Goal: Task Accomplishment & Management: Use online tool/utility

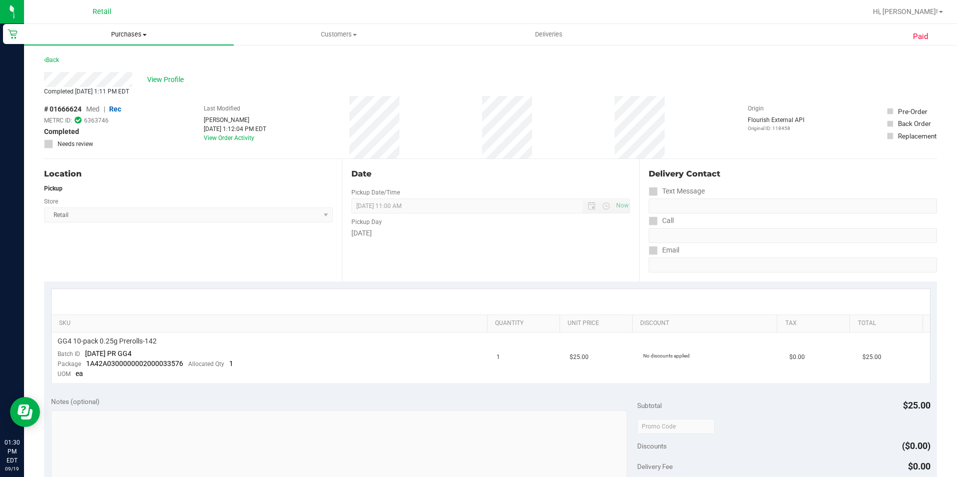
click at [144, 32] on span "Purchases" at bounding box center [129, 34] width 210 height 9
click at [129, 55] on li "Summary of purchases" at bounding box center [129, 61] width 210 height 12
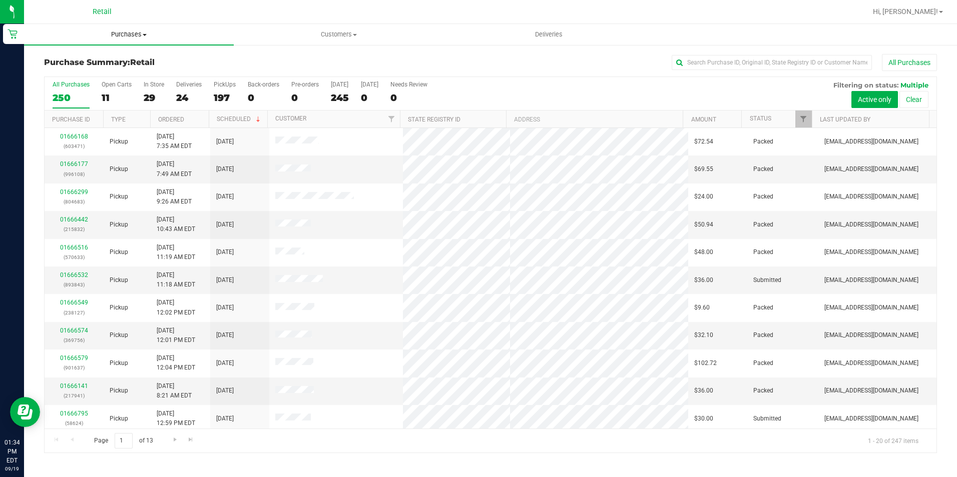
click at [137, 41] on uib-tab-heading "Purchases Summary of purchases Fulfillment All purchases" at bounding box center [129, 34] width 210 height 21
click at [123, 62] on span "Summary of purchases" at bounding box center [75, 60] width 103 height 9
click at [136, 31] on span "Purchases" at bounding box center [129, 34] width 210 height 9
click at [122, 60] on span "Summary of purchases" at bounding box center [75, 60] width 103 height 9
click at [127, 32] on span "Purchases" at bounding box center [129, 34] width 210 height 9
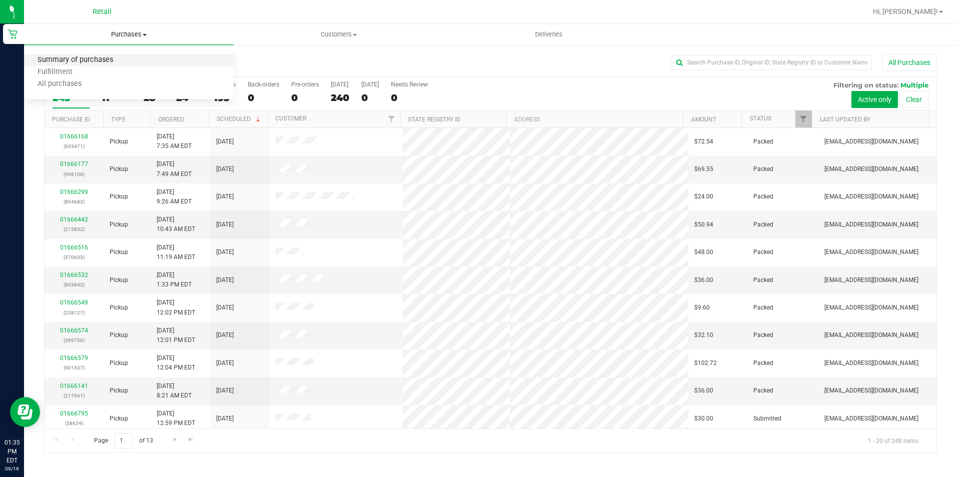
click at [103, 61] on span "Summary of purchases" at bounding box center [75, 60] width 103 height 9
click at [754, 62] on input "text" at bounding box center [772, 62] width 200 height 15
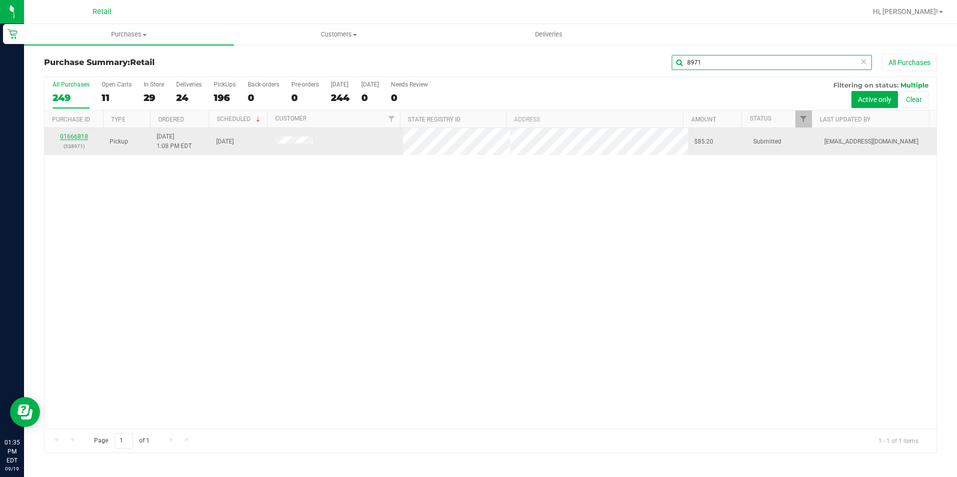
type input "8971"
click at [83, 136] on link "01666818" at bounding box center [74, 136] width 28 height 7
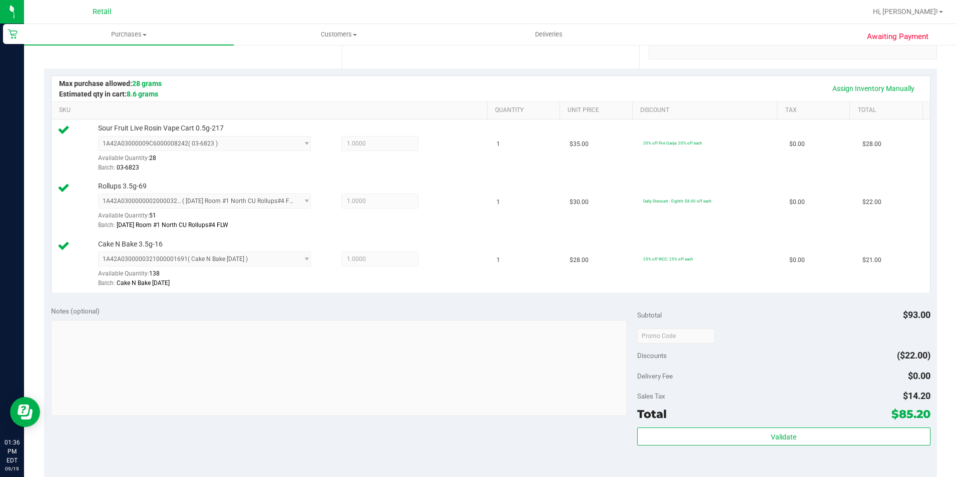
scroll to position [300, 0]
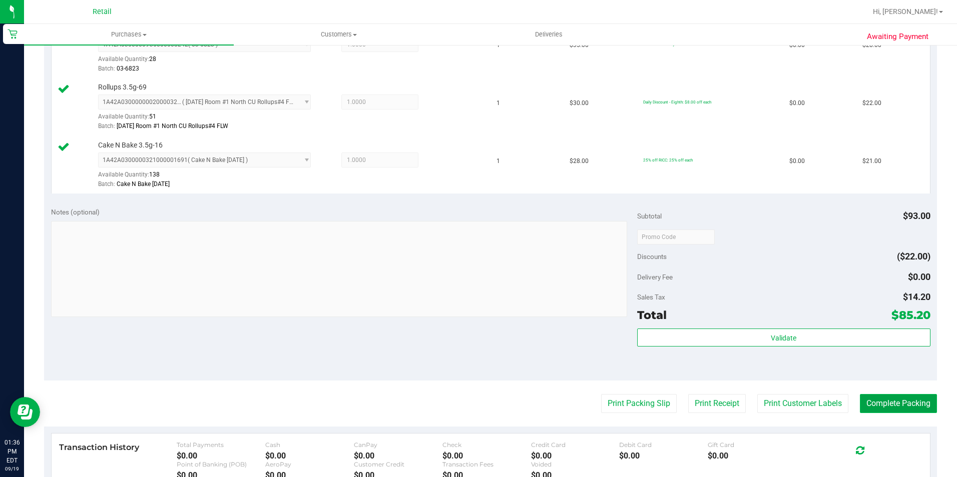
click at [869, 401] on button "Complete Packing" at bounding box center [898, 403] width 77 height 19
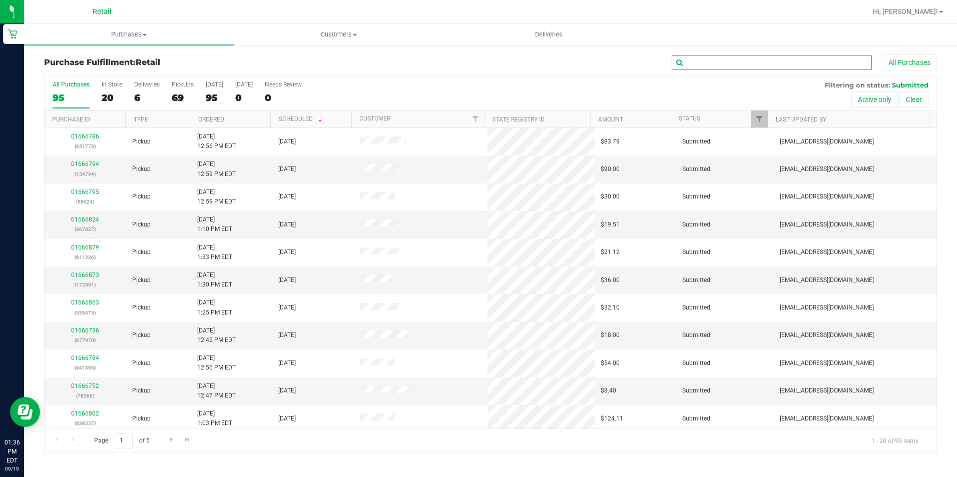
click at [710, 59] on input "text" at bounding box center [772, 62] width 200 height 15
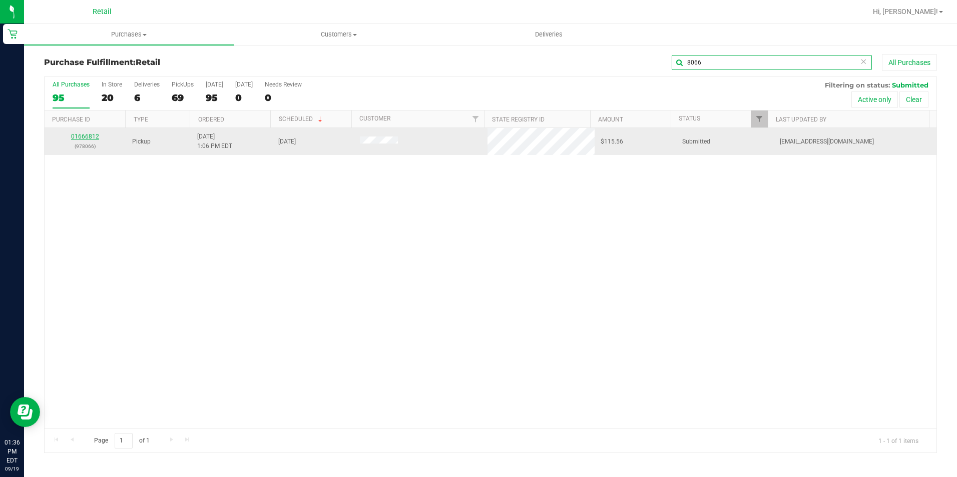
type input "8066"
click at [85, 137] on link "01666812" at bounding box center [85, 136] width 28 height 7
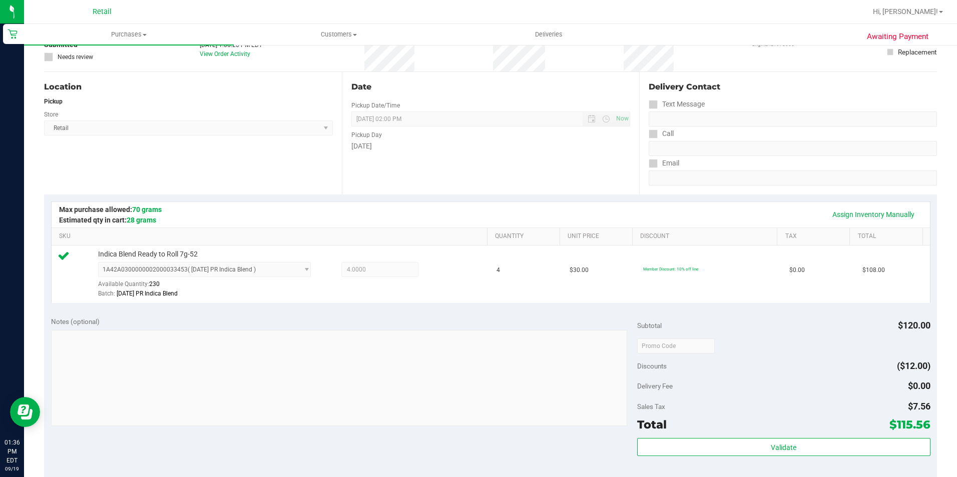
scroll to position [250, 0]
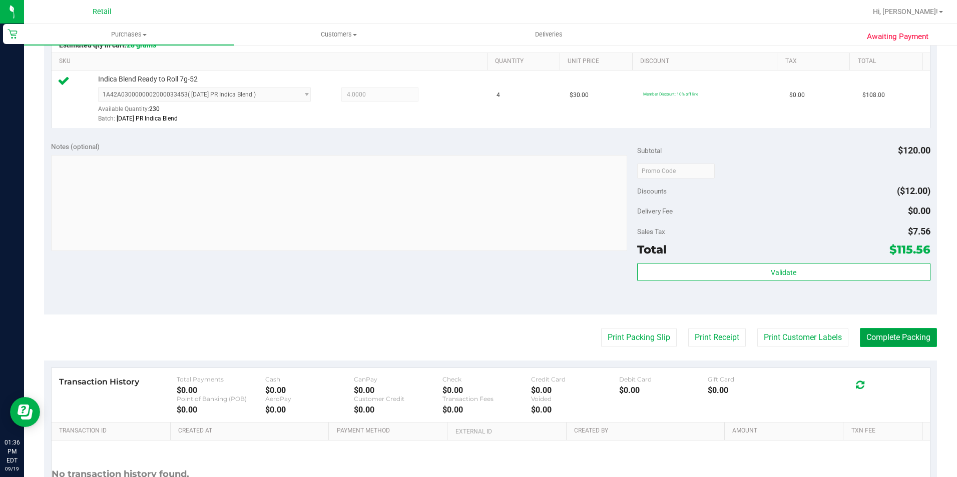
click at [887, 341] on button "Complete Packing" at bounding box center [898, 337] width 77 height 19
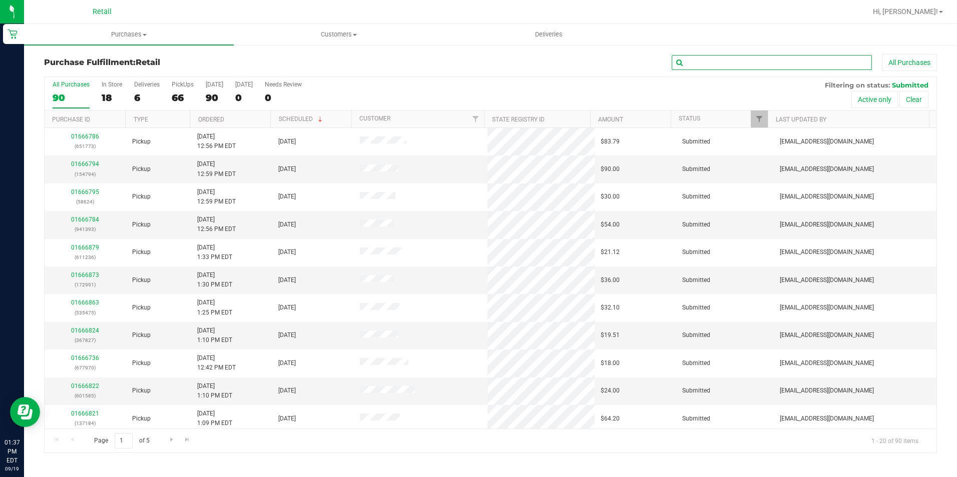
click at [772, 68] on input "text" at bounding box center [772, 62] width 200 height 15
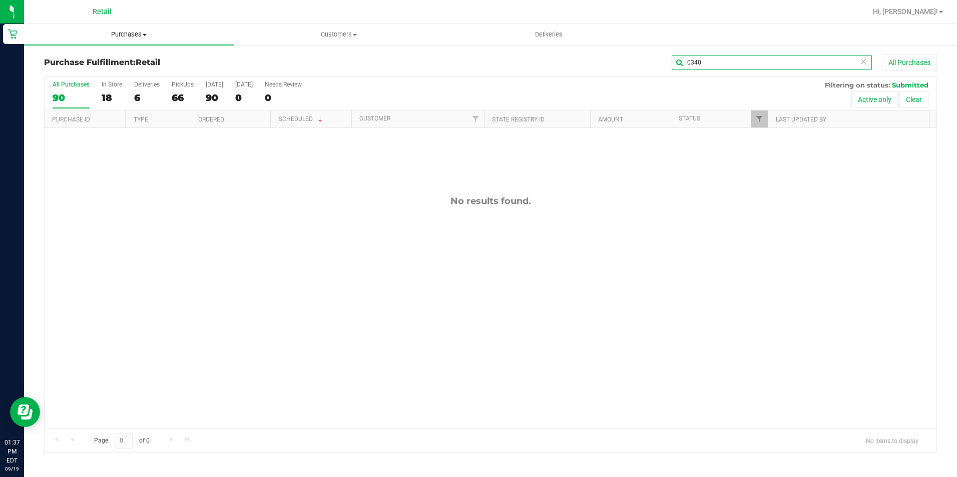
type input "0340"
click at [116, 34] on span "Purchases" at bounding box center [129, 34] width 210 height 9
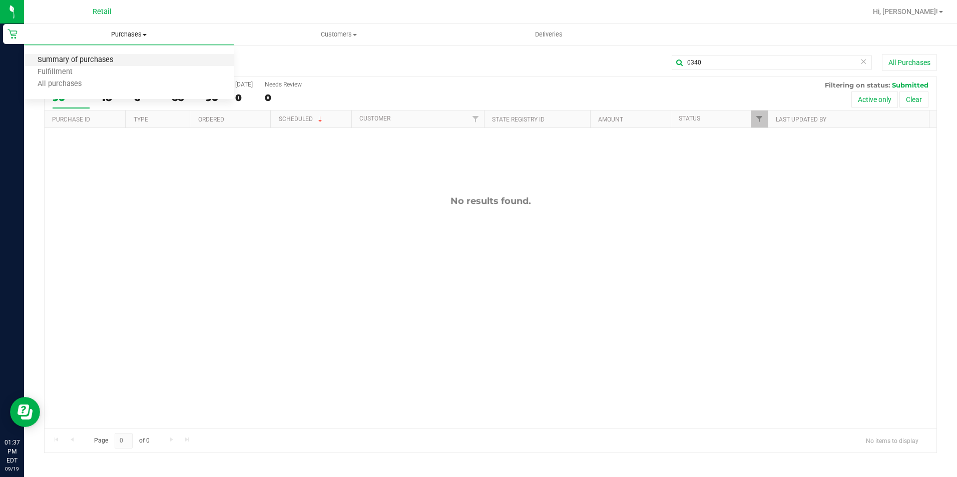
click at [123, 58] on span "Summary of purchases" at bounding box center [75, 60] width 103 height 9
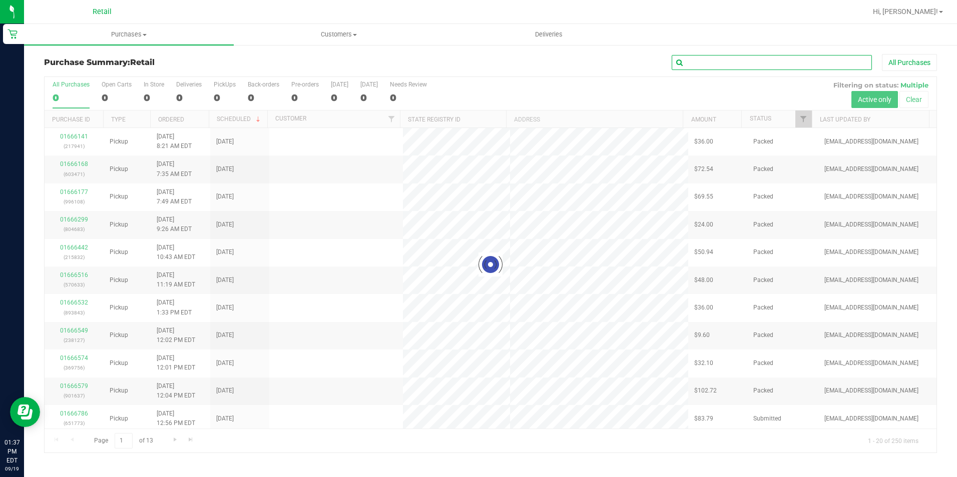
click at [824, 66] on input "text" at bounding box center [772, 62] width 200 height 15
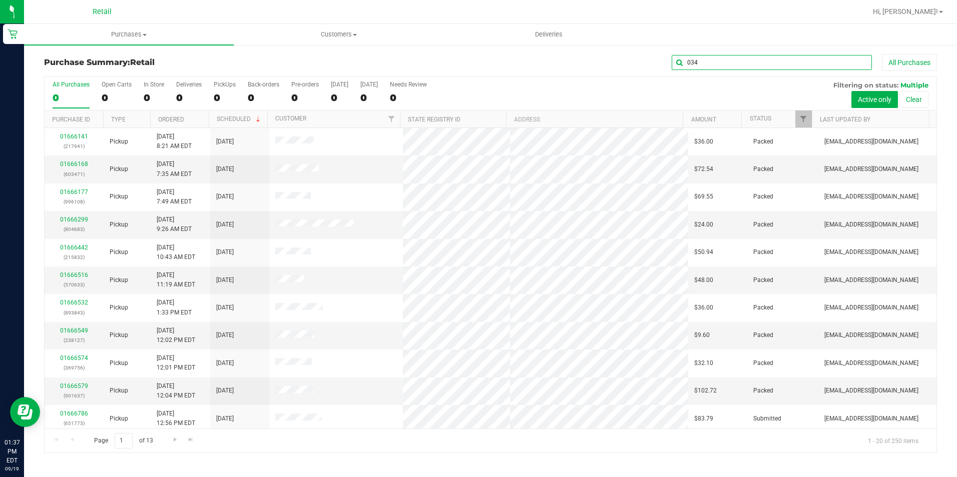
type input "0340"
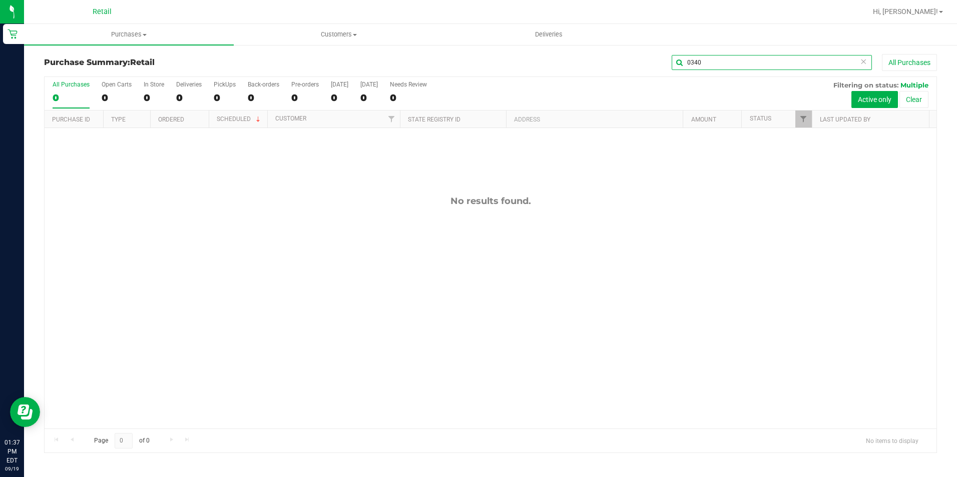
drag, startPoint x: 703, startPoint y: 57, endPoint x: 569, endPoint y: 95, distance: 139.0
click at [602, 79] on div "Purchase Summary: Retail 0340 All Purchases All Purchases 0 Open Carts 0 In Sto…" at bounding box center [490, 253] width 893 height 399
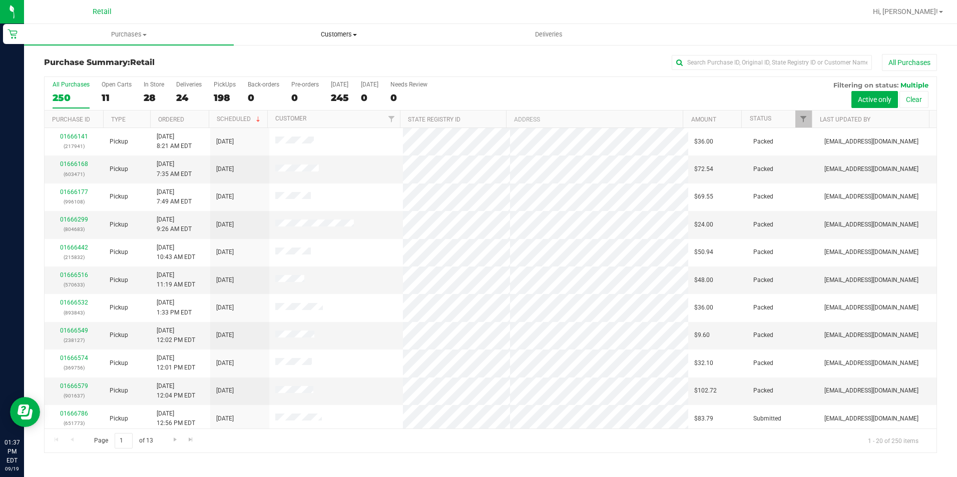
click at [328, 32] on span "Customers" at bounding box center [338, 34] width 209 height 9
click at [280, 51] on ul "All customers Add a new customer All physicians" at bounding box center [339, 73] width 210 height 54
click at [331, 34] on span "Customers" at bounding box center [339, 34] width 210 height 9
click at [288, 55] on li "All customers" at bounding box center [339, 61] width 210 height 12
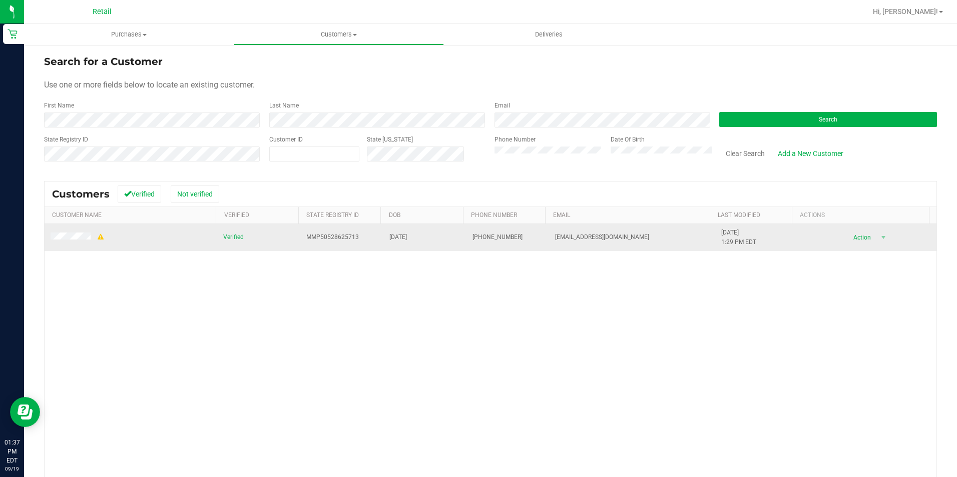
click at [71, 244] on td at bounding box center [131, 237] width 173 height 27
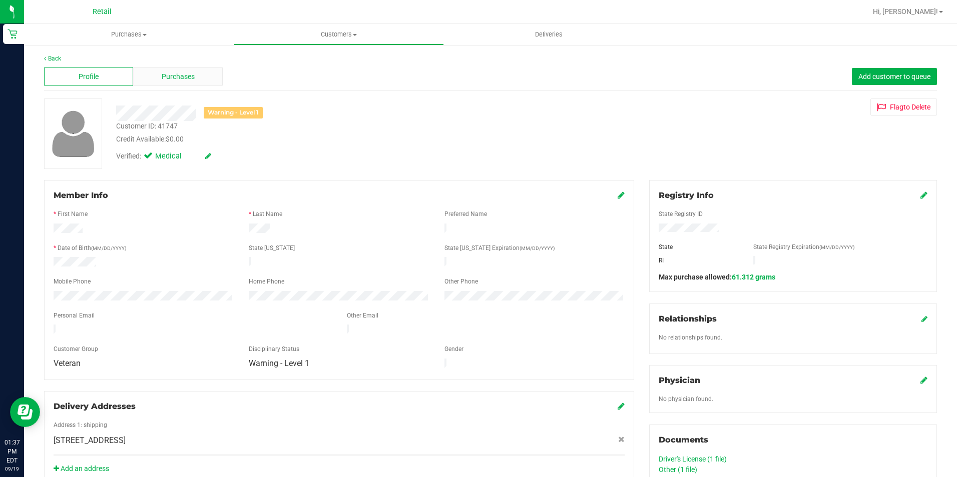
click at [162, 72] on span "Purchases" at bounding box center [178, 77] width 33 height 11
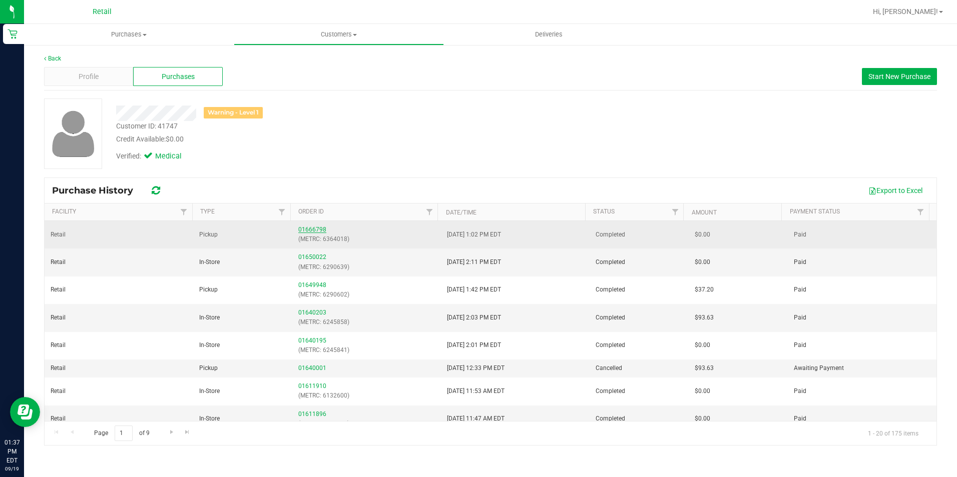
click at [315, 229] on link "01666798" at bounding box center [312, 229] width 28 height 7
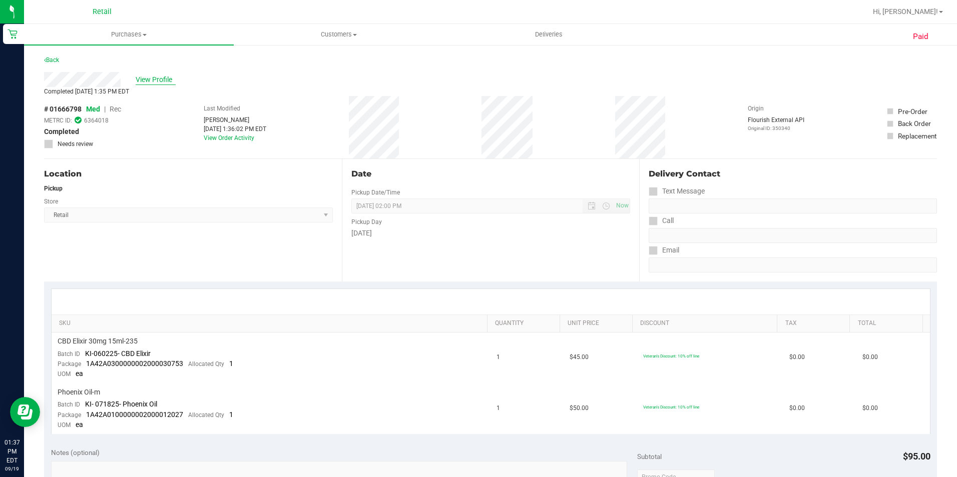
click at [162, 80] on span "View Profile" at bounding box center [156, 80] width 40 height 11
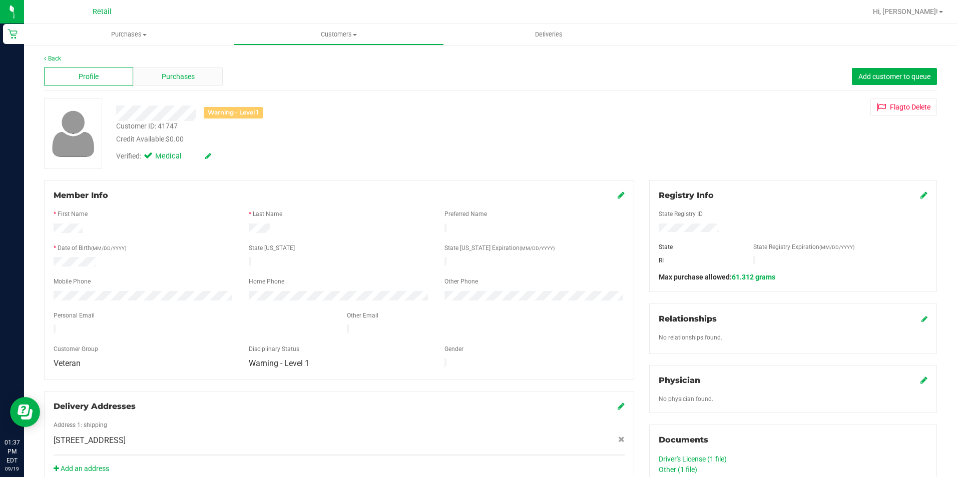
click at [203, 82] on div "Purchases" at bounding box center [177, 76] width 89 height 19
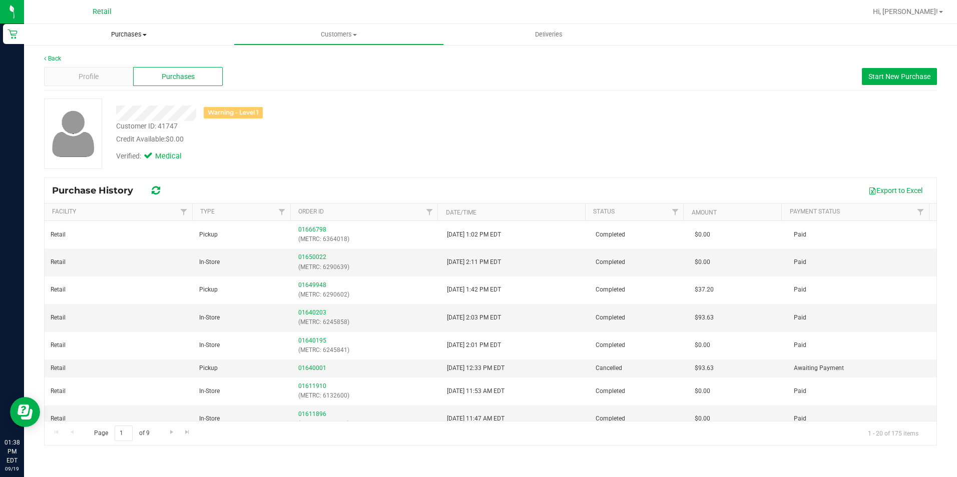
click at [131, 38] on span "Purchases" at bounding box center [129, 34] width 210 height 9
click at [107, 64] on span "Summary of purchases" at bounding box center [75, 60] width 103 height 9
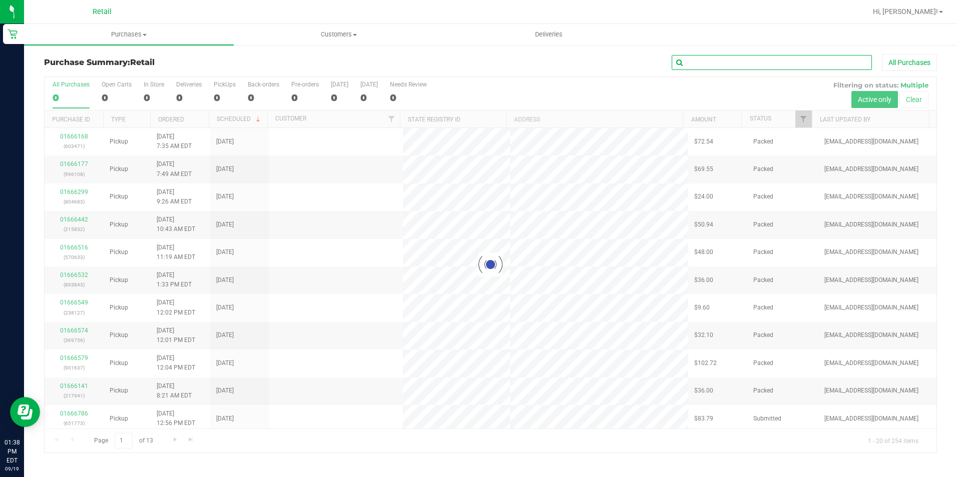
click at [759, 68] on input "text" at bounding box center [772, 62] width 200 height 15
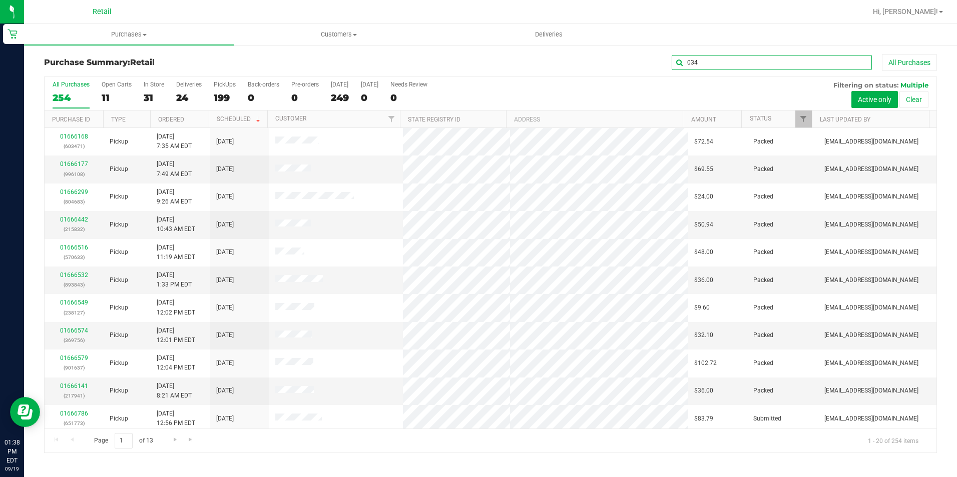
type input "0340"
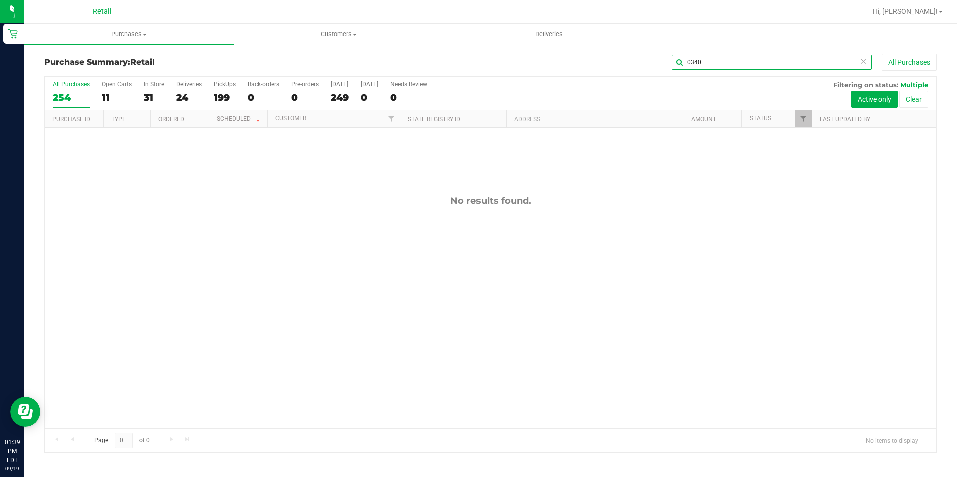
drag, startPoint x: 720, startPoint y: 58, endPoint x: 608, endPoint y: 58, distance: 111.6
click at [608, 58] on div "0340 All Purchases" at bounding box center [639, 62] width 595 height 17
type input "350"
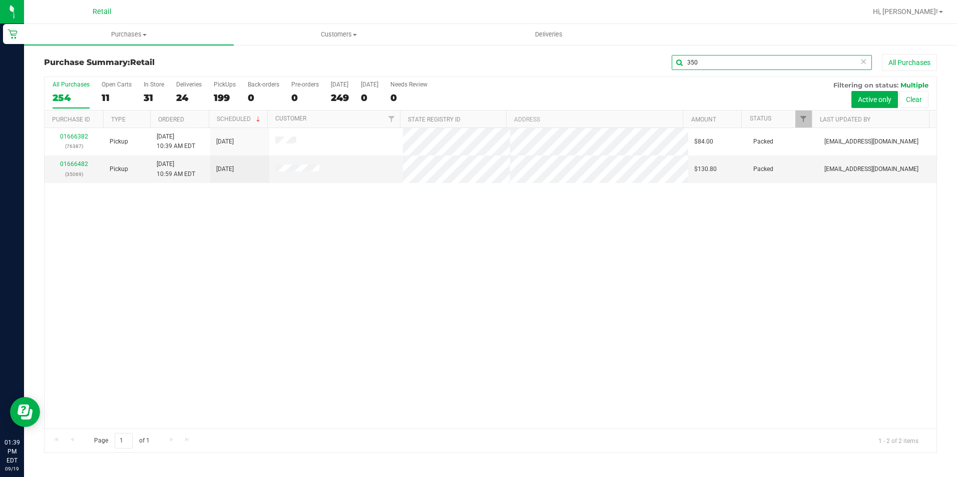
click at [684, 67] on input "350" at bounding box center [772, 62] width 200 height 15
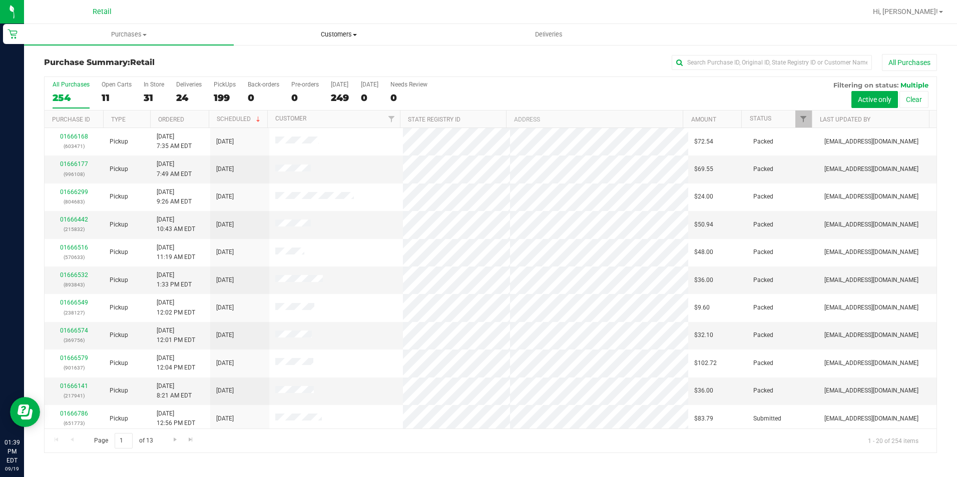
click at [320, 27] on uib-tab-heading "Customers All customers Add a new customer All physicians" at bounding box center [338, 35] width 209 height 20
click at [361, 61] on li "All customers" at bounding box center [339, 61] width 210 height 12
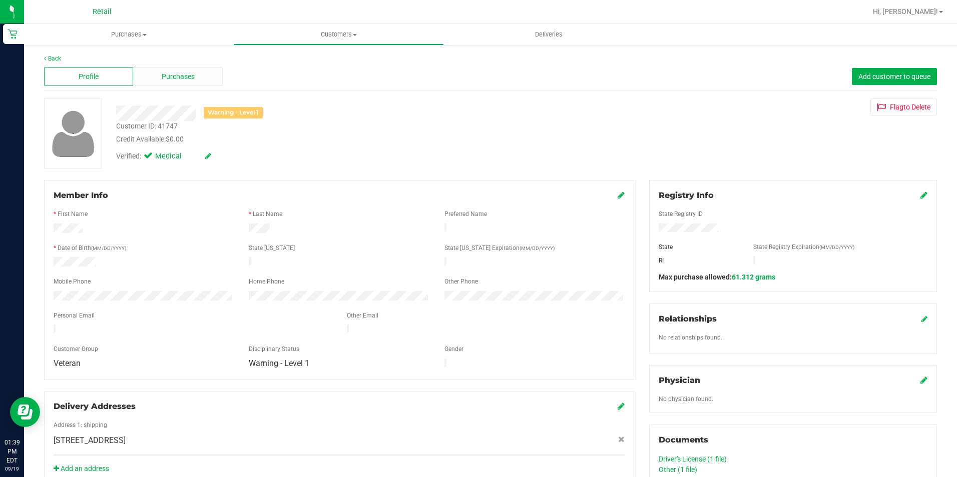
click at [172, 79] on span "Purchases" at bounding box center [178, 77] width 33 height 11
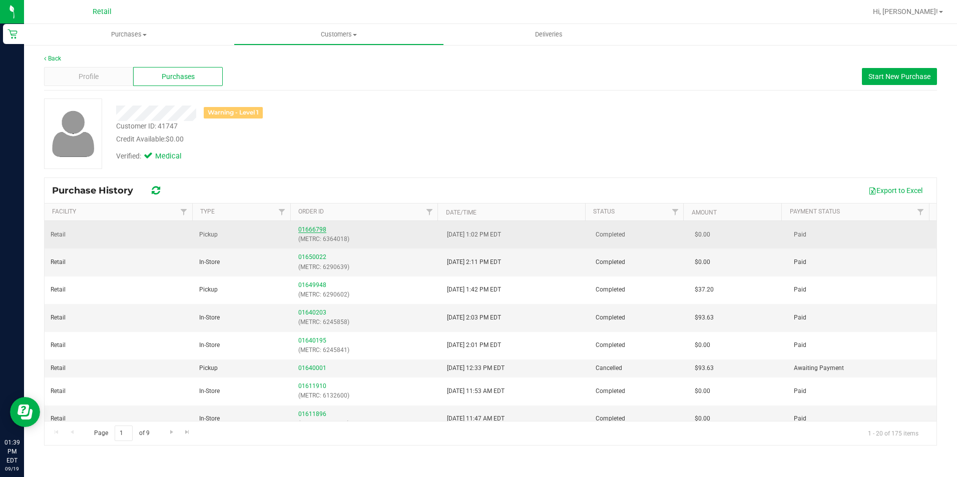
click at [310, 232] on link "01666798" at bounding box center [312, 229] width 28 height 7
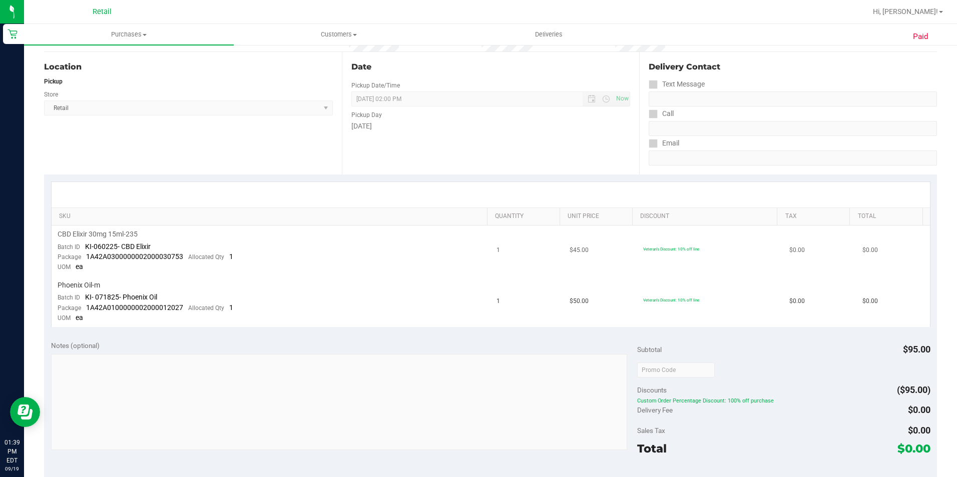
scroll to position [150, 0]
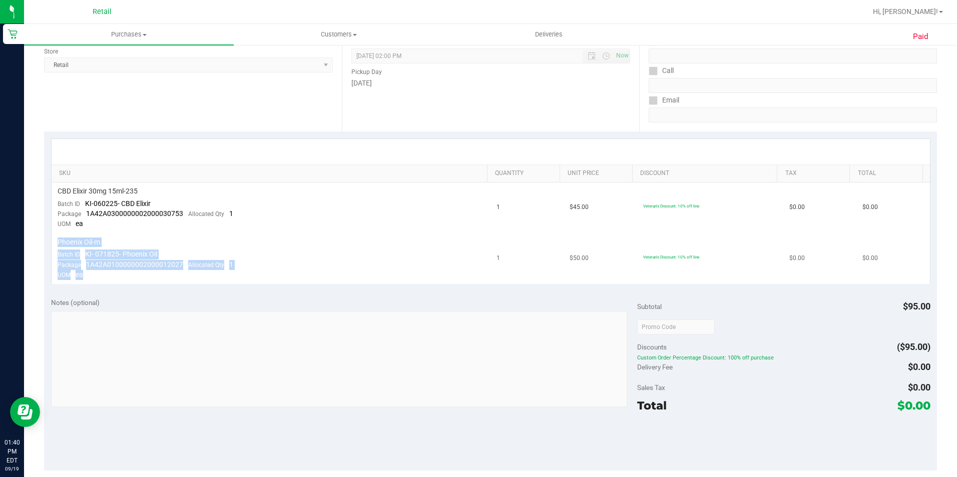
drag, startPoint x: 57, startPoint y: 242, endPoint x: 202, endPoint y: 277, distance: 149.8
click at [202, 277] on td "Phoenix Oil-m Batch ID KI- 071825- Phoenix Oil Package 1A42A0100000002000012027…" at bounding box center [271, 259] width 439 height 51
click at [334, 244] on div "Phoenix Oil-m" at bounding box center [271, 243] width 427 height 10
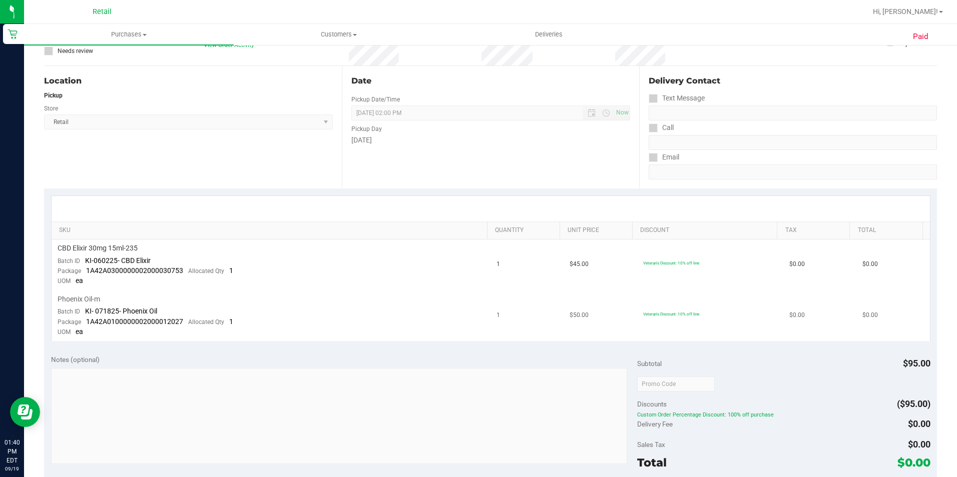
scroll to position [0, 0]
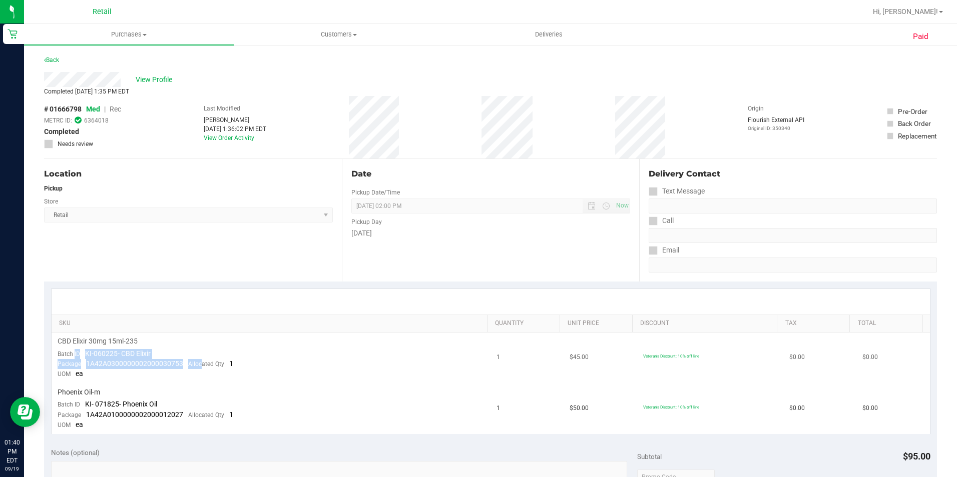
drag, startPoint x: 74, startPoint y: 352, endPoint x: 201, endPoint y: 368, distance: 128.0
click at [201, 368] on td "CBD Elixir 30mg 15ml-235 Batch ID KI-060225- CBD Elixir Package 1A42A0300000002…" at bounding box center [271, 358] width 439 height 51
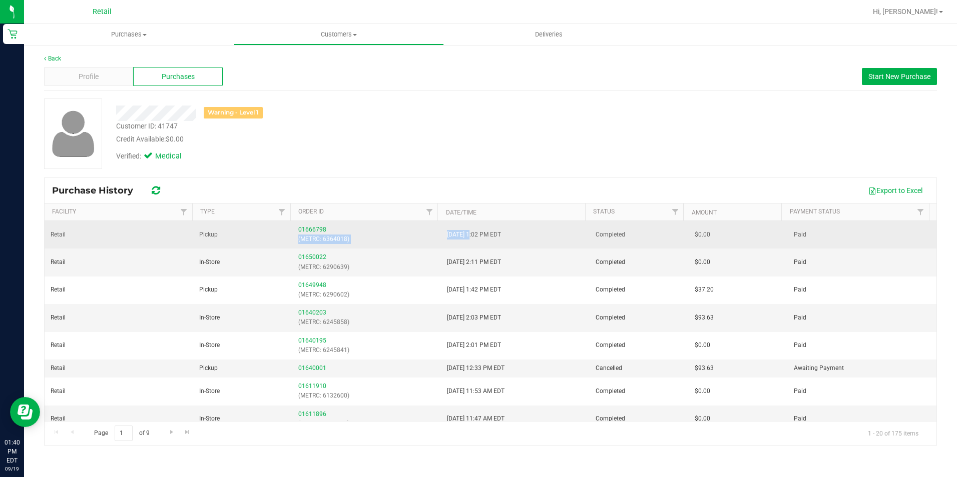
drag, startPoint x: 468, startPoint y: 234, endPoint x: 434, endPoint y: 232, distance: 33.6
click at [434, 232] on tr "Retail Pickup 01666798 (METRC: 6364018) [DATE] 1:02 PM EDT Completed $0.00 Paid" at bounding box center [491, 235] width 892 height 28
drag, startPoint x: 434, startPoint y: 232, endPoint x: 497, endPoint y: 232, distance: 62.5
click at [496, 232] on span "[DATE] 1:02 PM EDT" at bounding box center [474, 235] width 54 height 10
drag, startPoint x: 524, startPoint y: 238, endPoint x: 443, endPoint y: 238, distance: 81.1
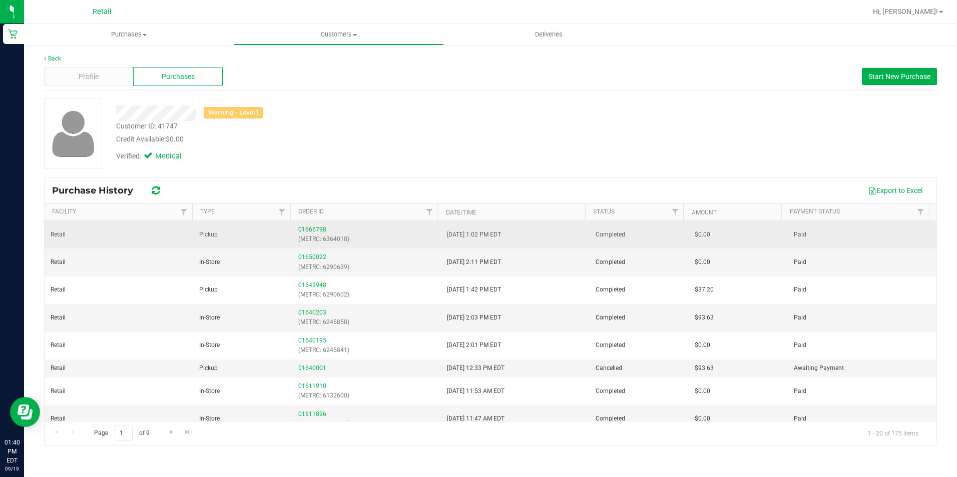
click at [443, 238] on td "[DATE] 1:02 PM EDT" at bounding box center [515, 235] width 149 height 28
click at [315, 229] on link "01666798" at bounding box center [312, 229] width 28 height 7
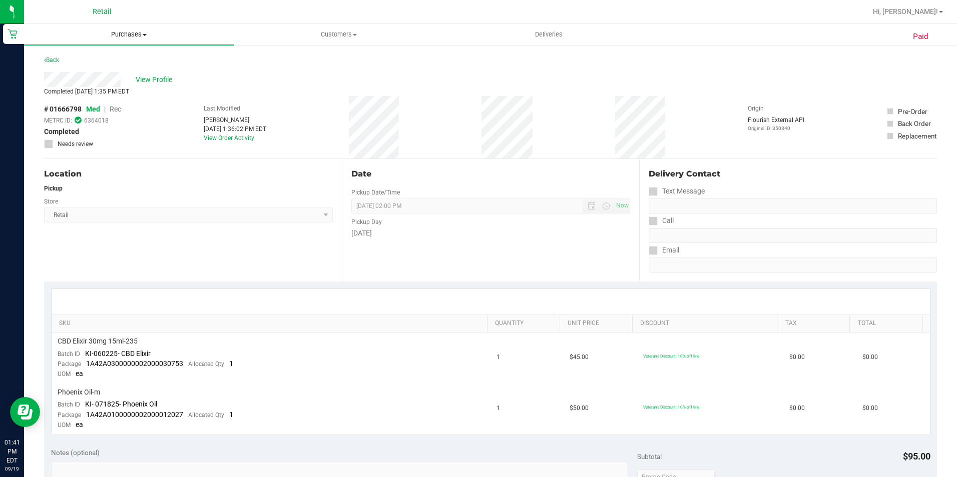
click at [125, 35] on span "Purchases" at bounding box center [129, 34] width 210 height 9
click at [71, 62] on span "Summary of purchases" at bounding box center [75, 60] width 103 height 9
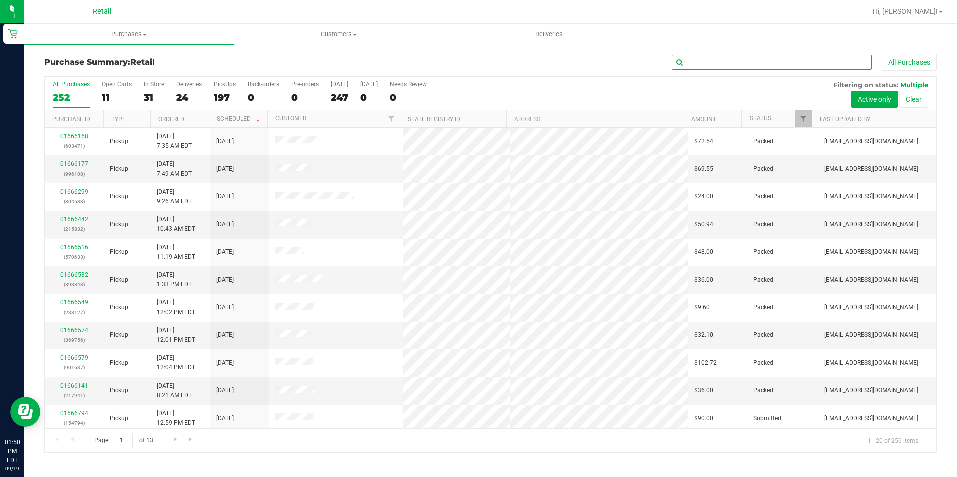
click at [792, 66] on input "text" at bounding box center [772, 62] width 200 height 15
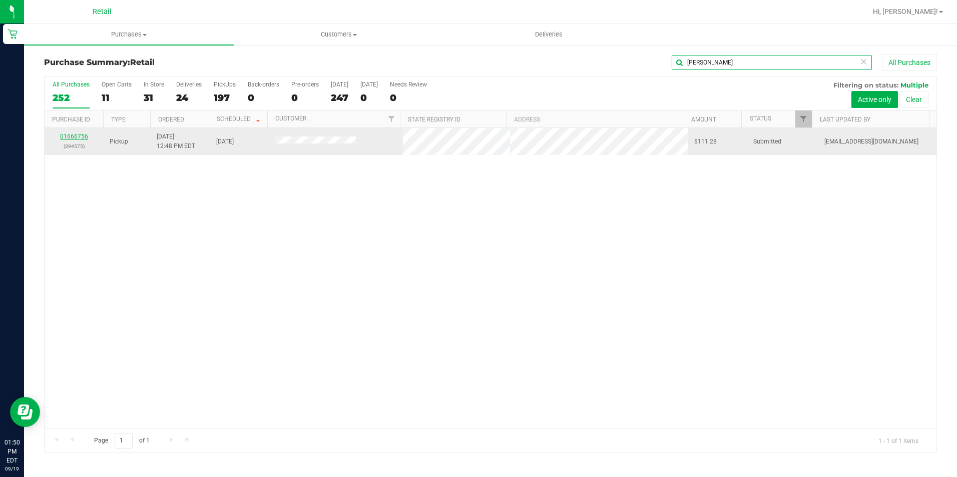
type input "[PERSON_NAME]"
click at [82, 138] on link "01666756" at bounding box center [74, 136] width 28 height 7
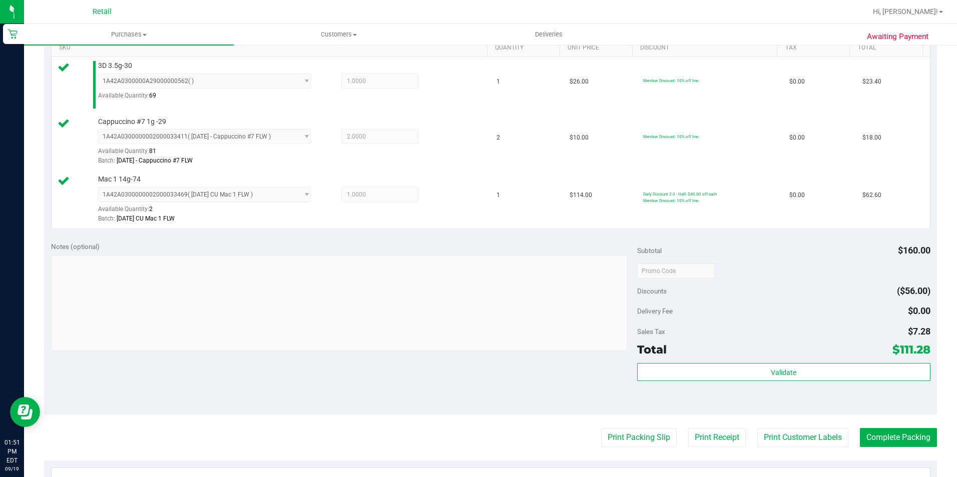
scroll to position [300, 0]
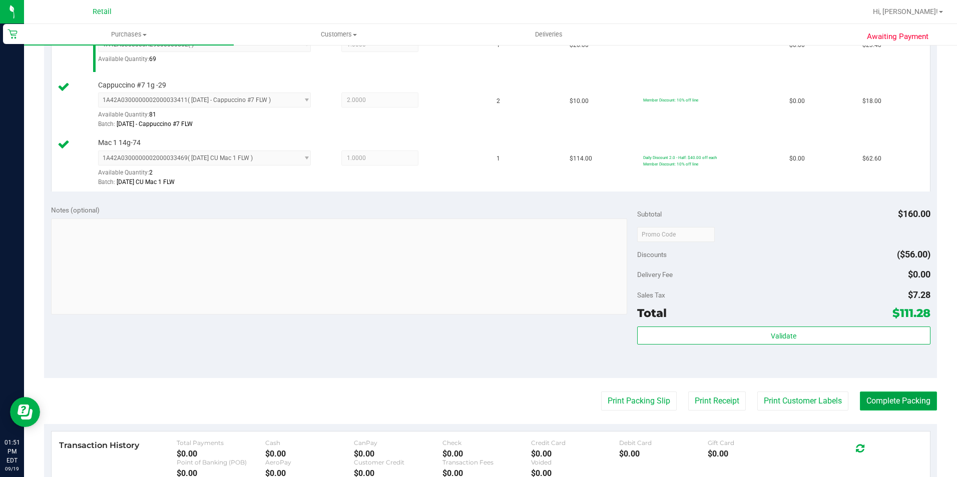
click at [898, 398] on button "Complete Packing" at bounding box center [898, 401] width 77 height 19
